Goal: Task Accomplishment & Management: Manage account settings

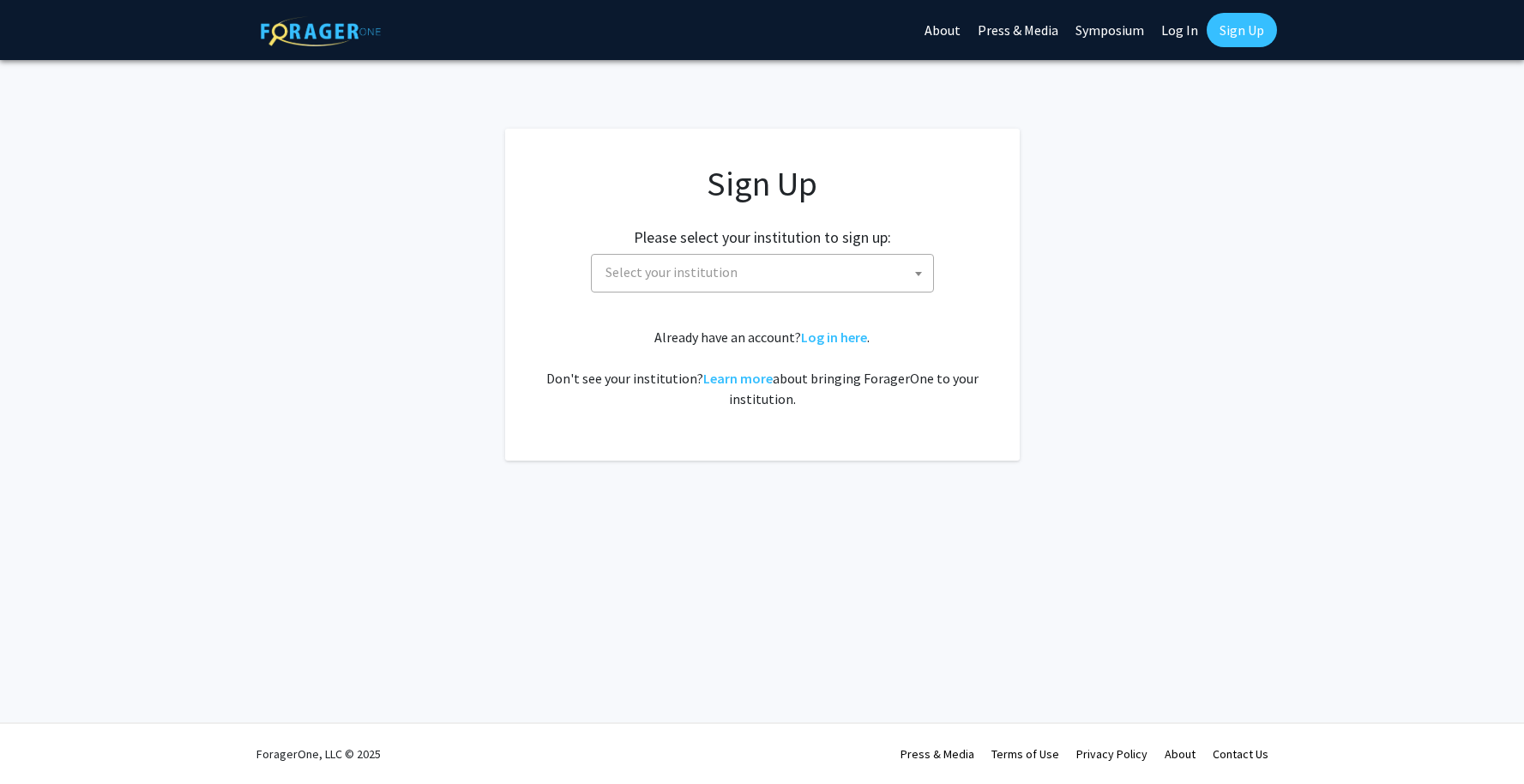
click at [809, 266] on span "Select your institution" at bounding box center [766, 273] width 334 height 35
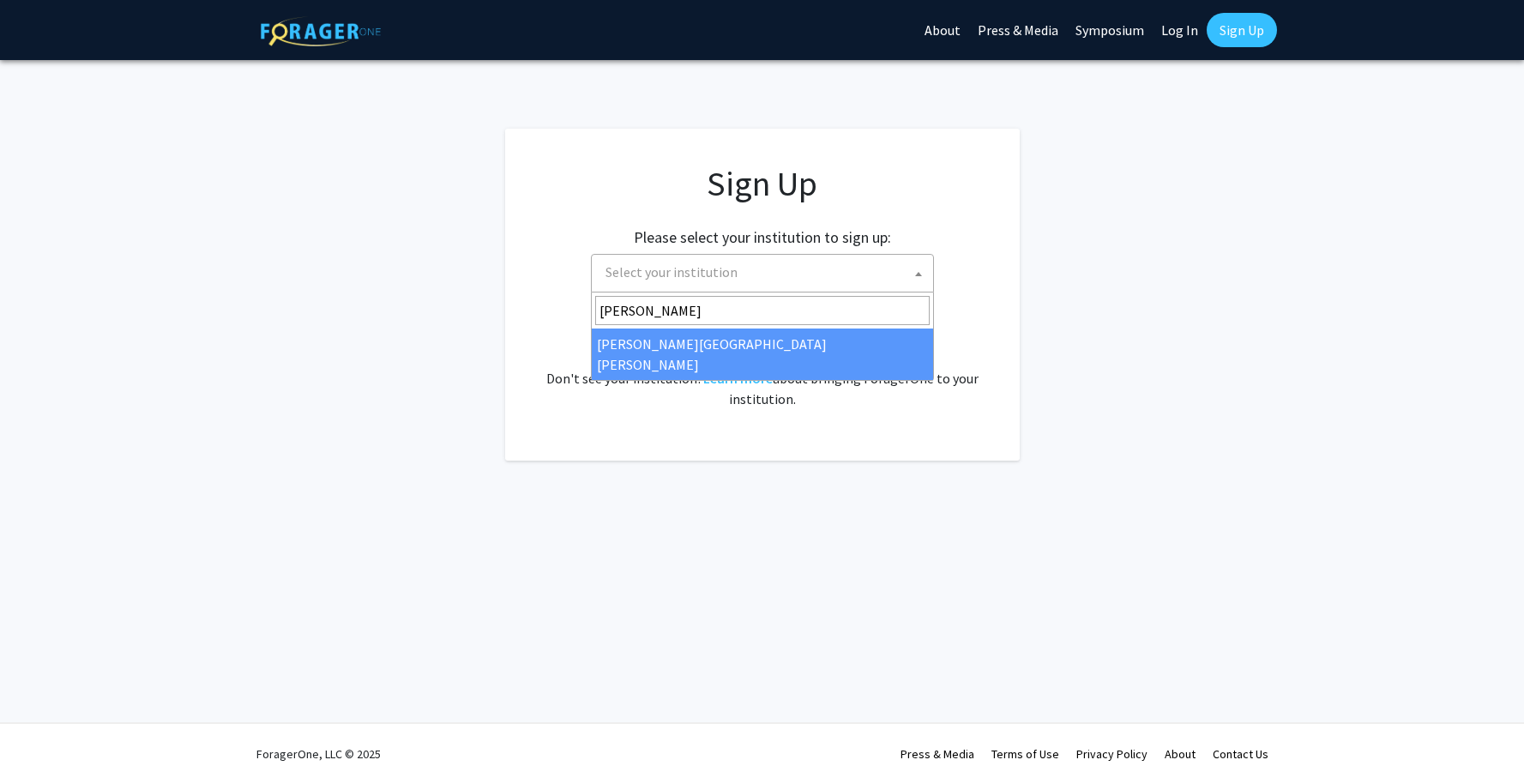
type input "[PERSON_NAME]"
select select "1"
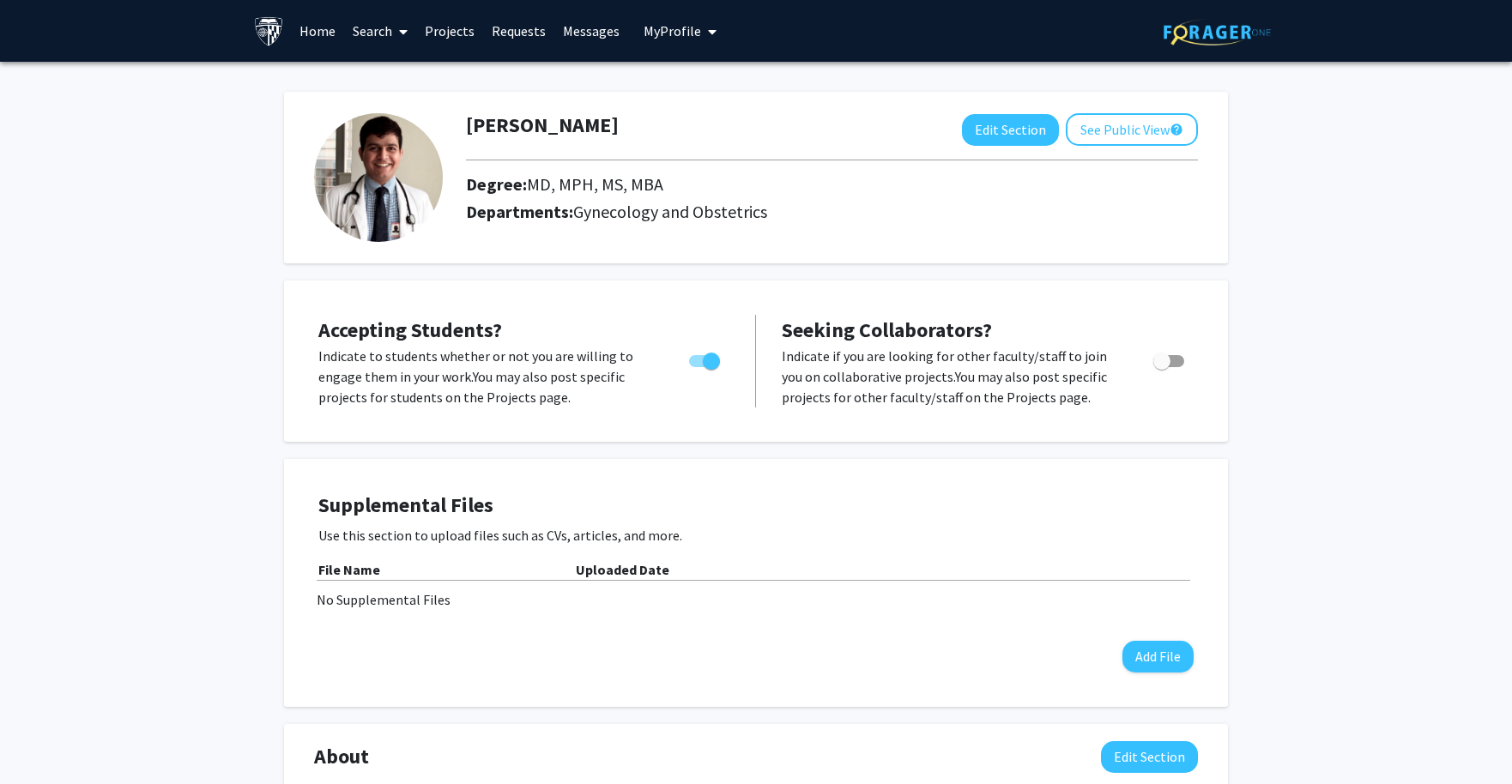
click at [441, 29] on link "Projects" at bounding box center [450, 31] width 67 height 60
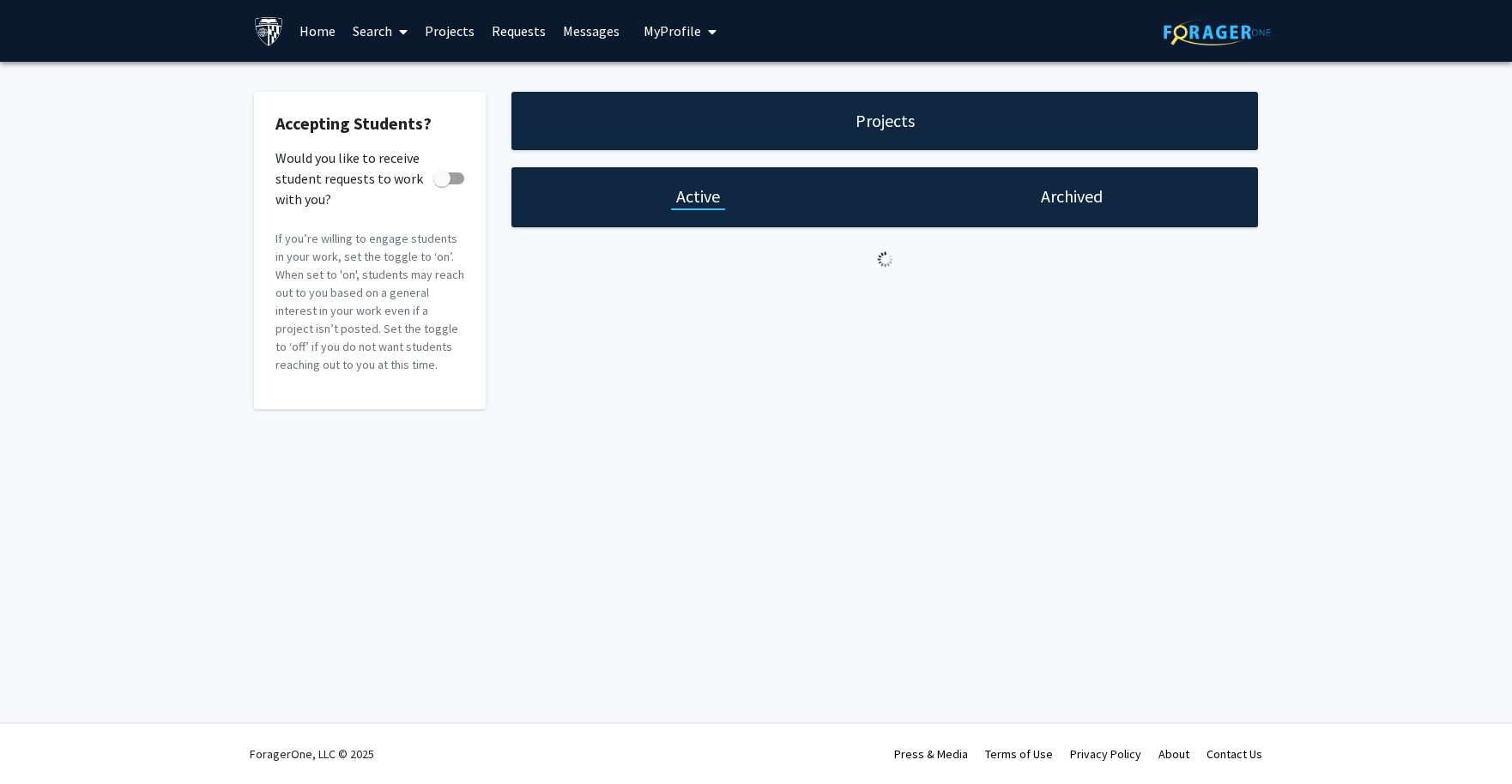
checkbox input "true"
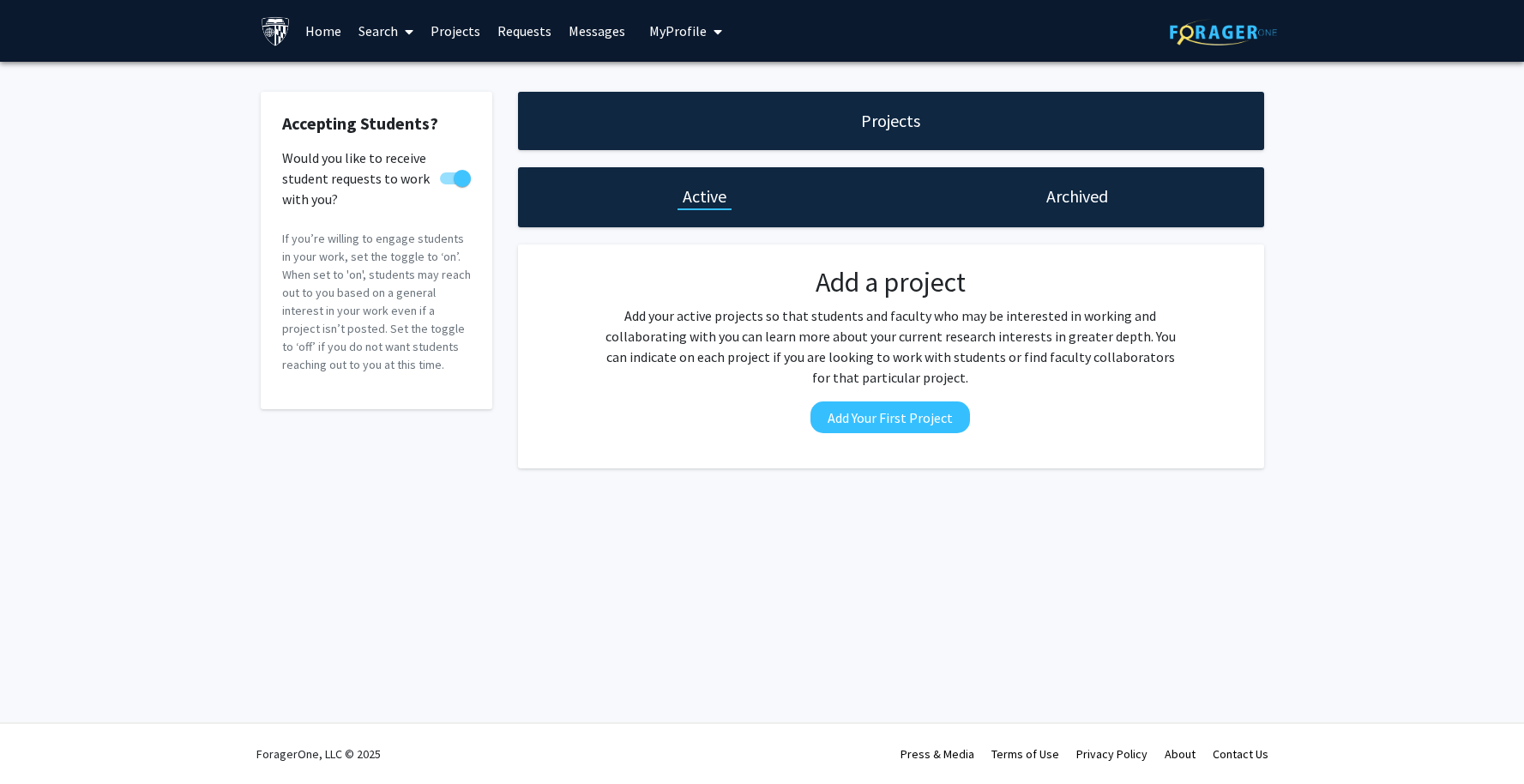
click at [1104, 190] on h1 "Archived" at bounding box center [1078, 196] width 62 height 24
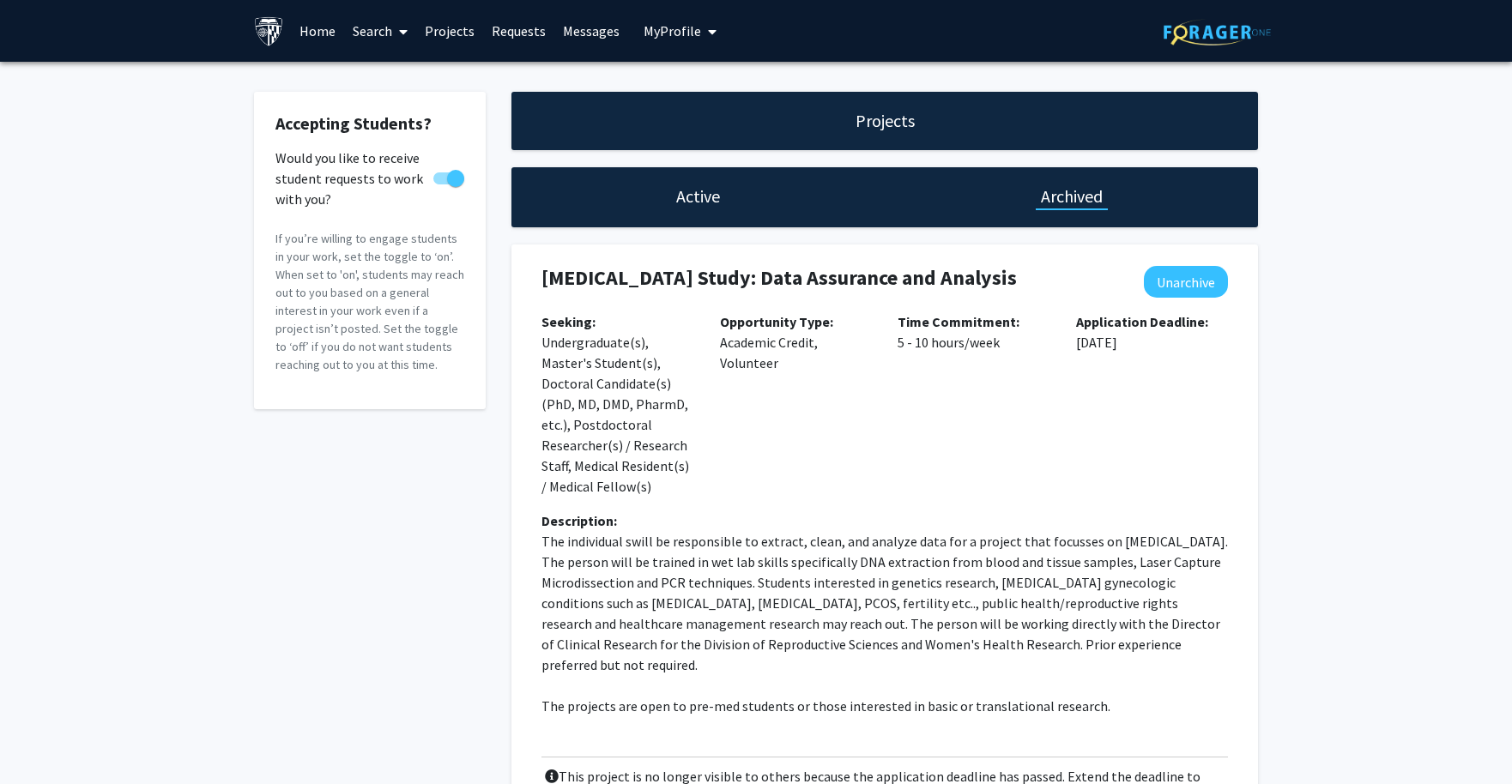
click at [307, 28] on link "Home" at bounding box center [318, 31] width 53 height 60
